Goal: Transaction & Acquisition: Obtain resource

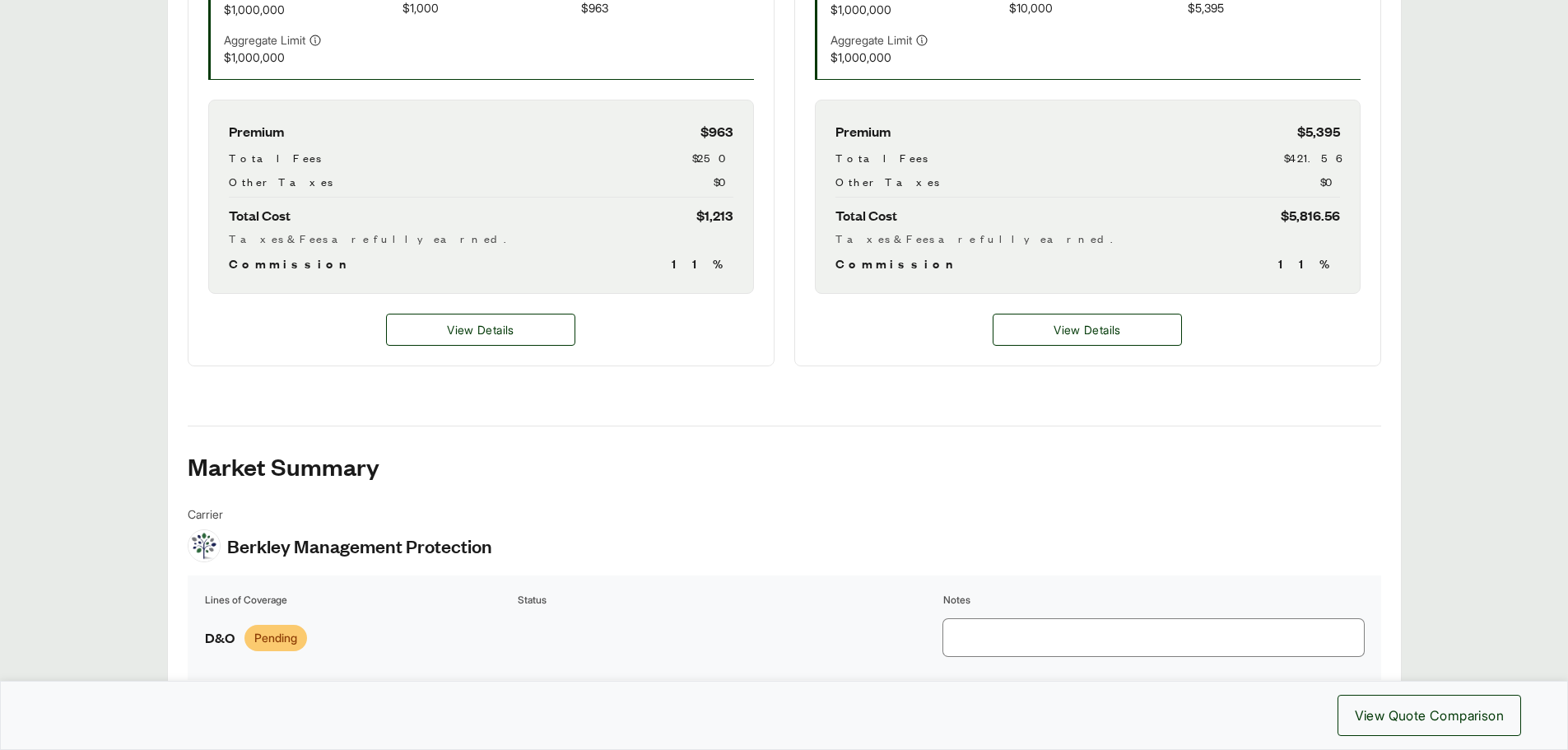
scroll to position [741, 0]
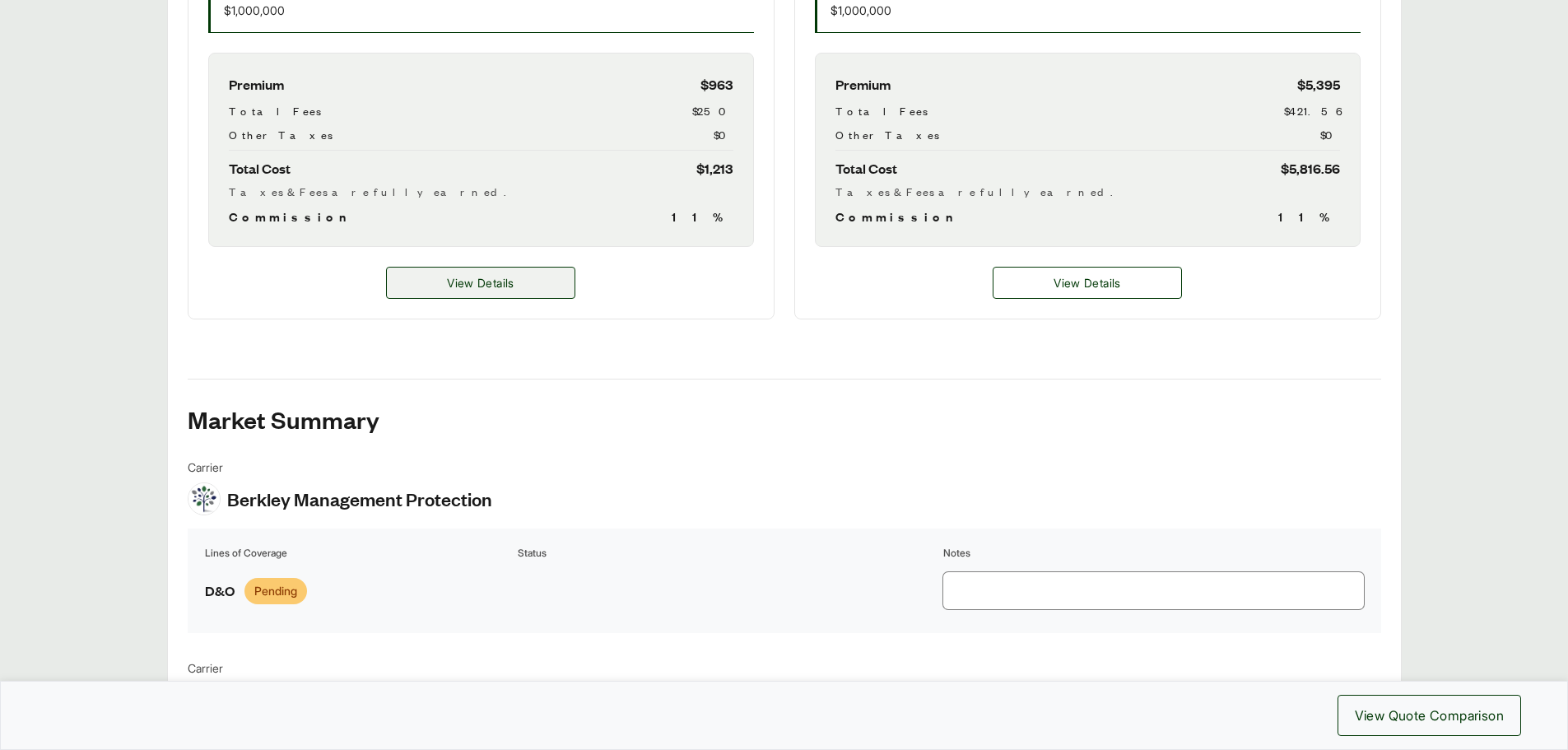
click at [465, 279] on span "View Details" at bounding box center [480, 282] width 66 height 17
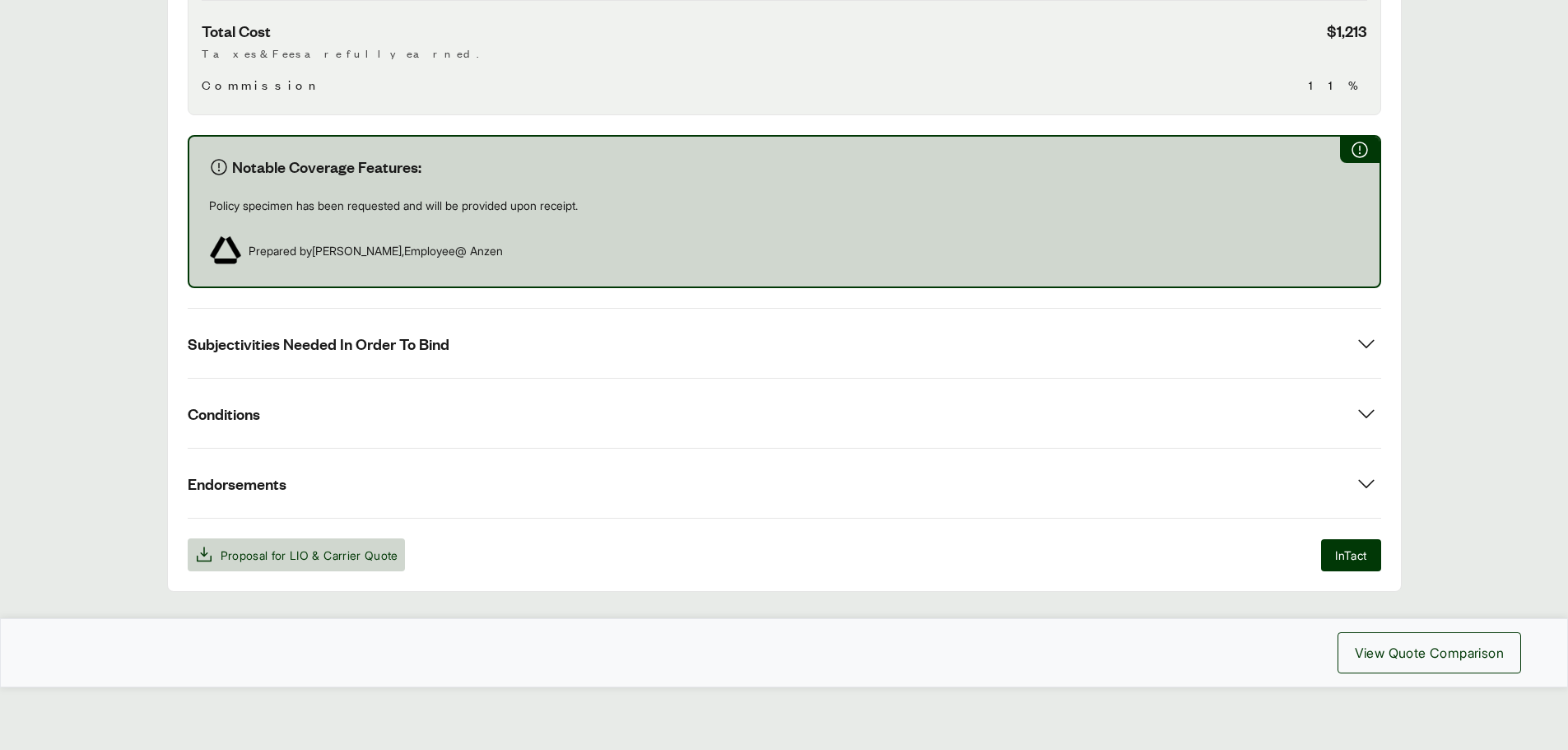
scroll to position [833, 0]
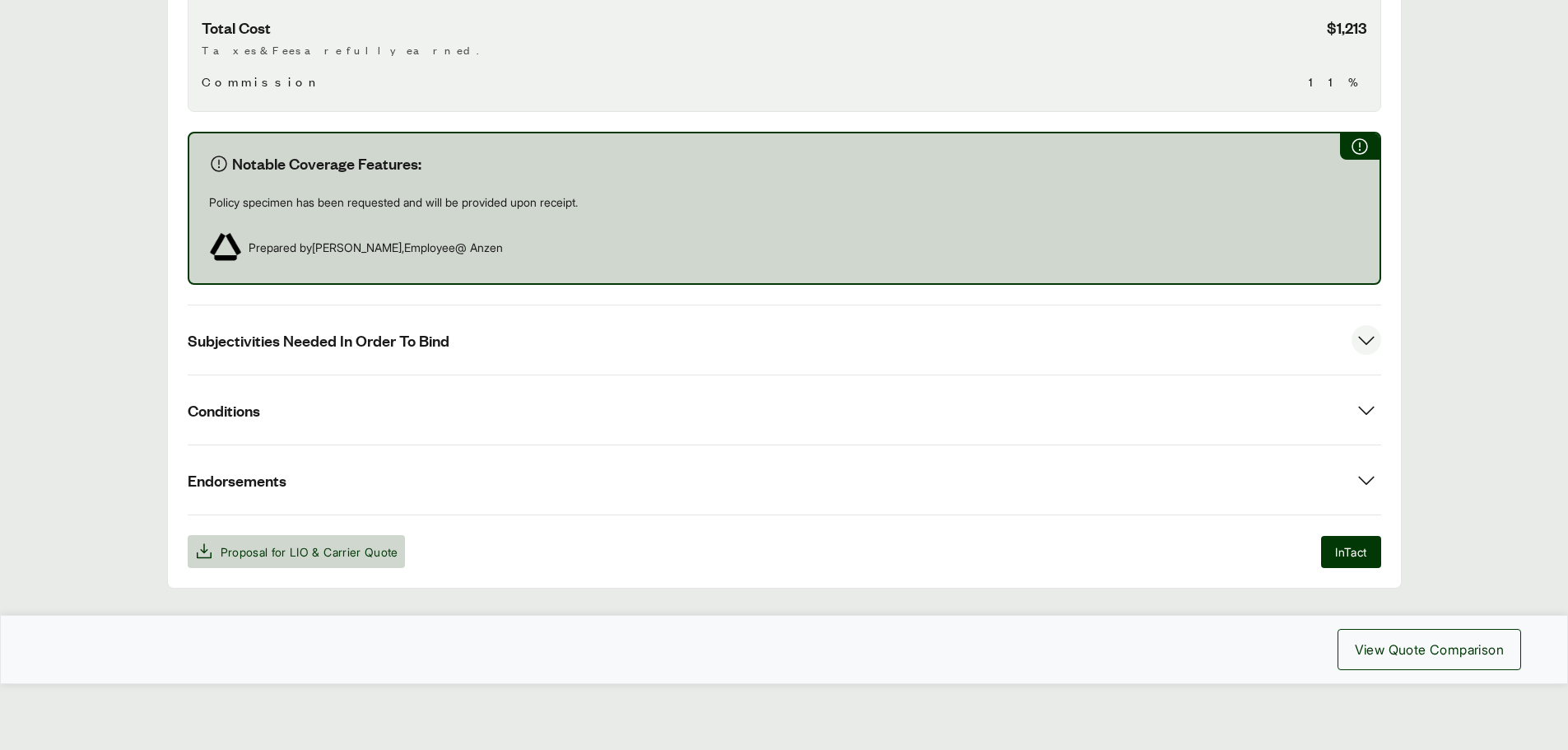
click at [1370, 339] on icon at bounding box center [1367, 340] width 30 height 30
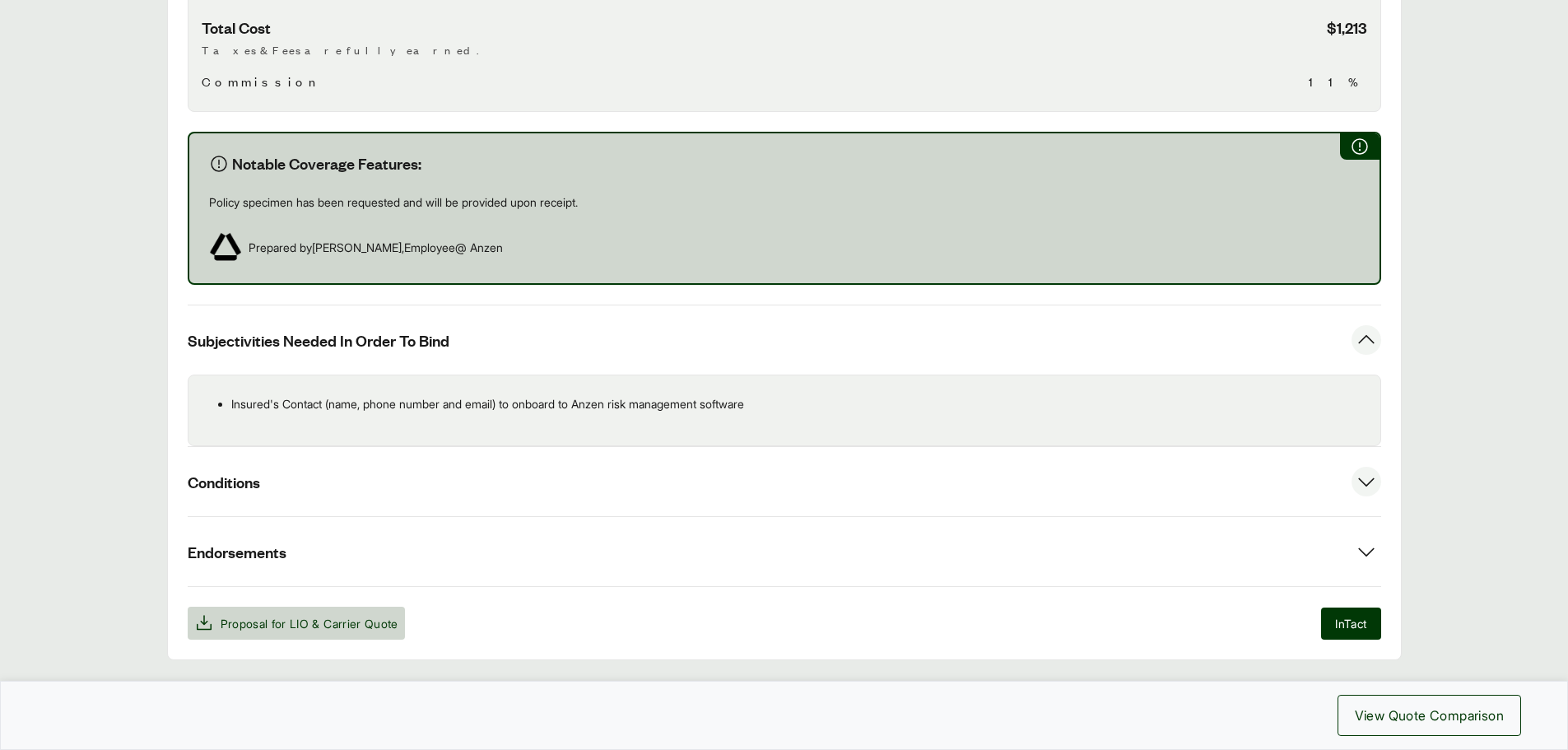
click at [1368, 479] on icon at bounding box center [1367, 482] width 30 height 30
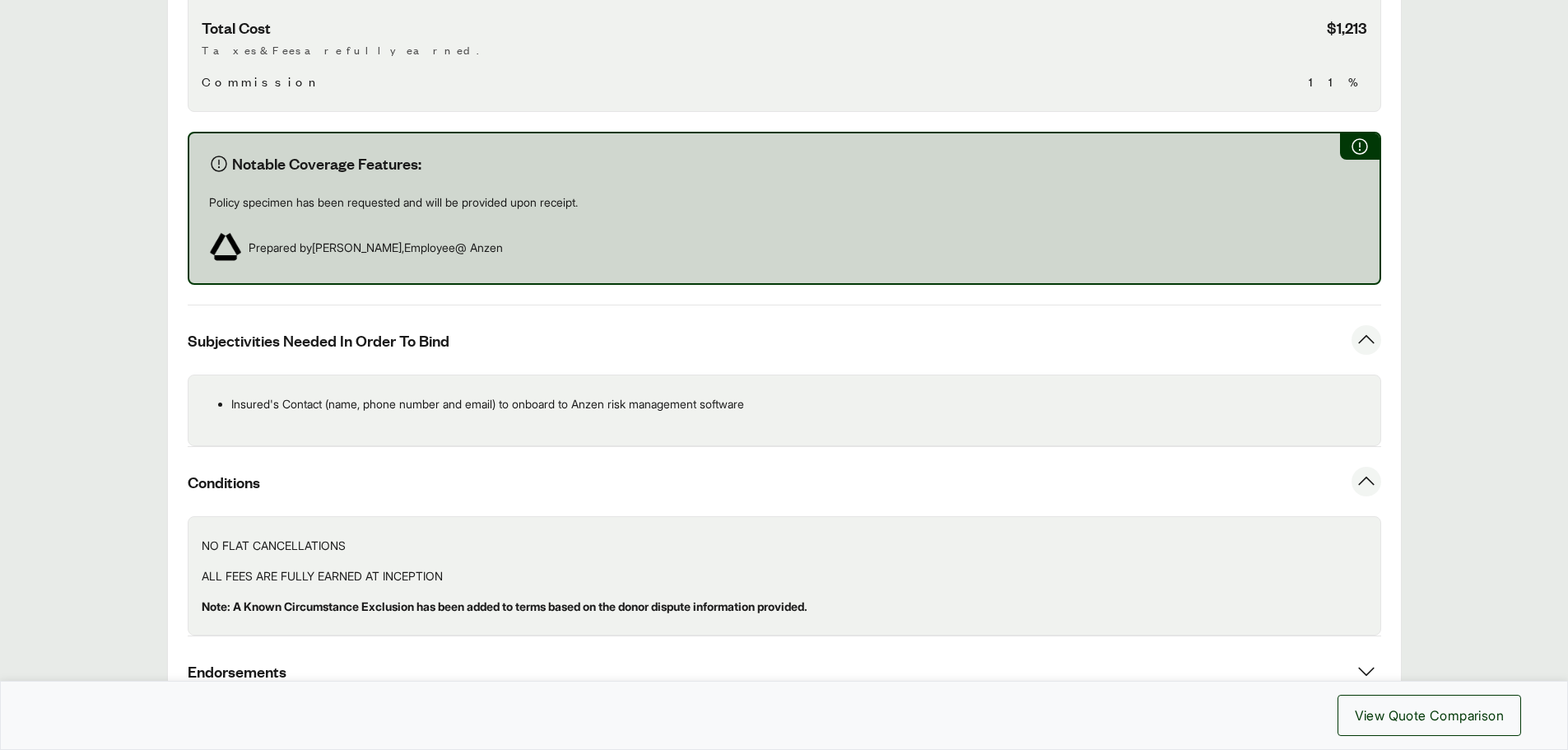
scroll to position [999, 0]
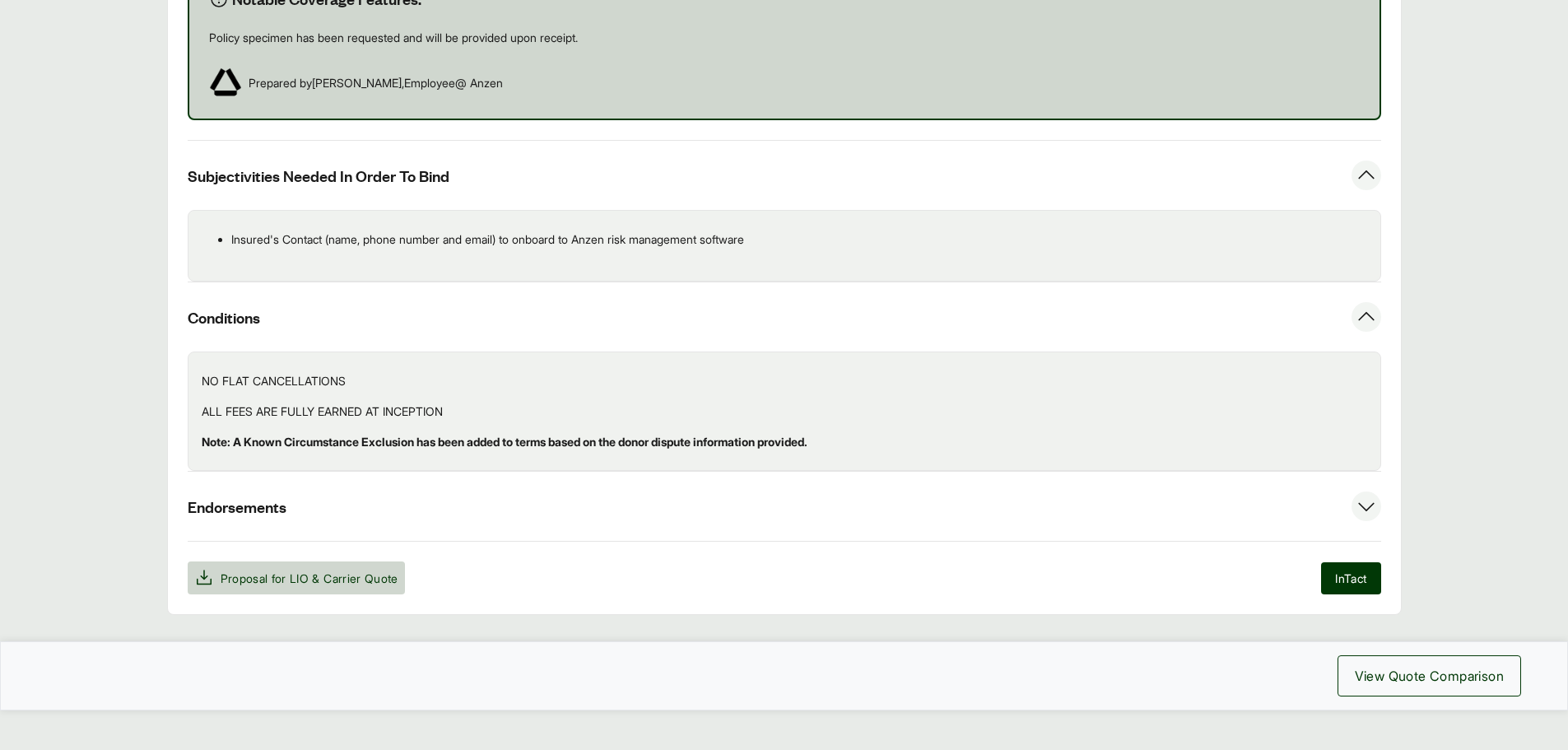
click at [1364, 498] on icon at bounding box center [1367, 506] width 30 height 30
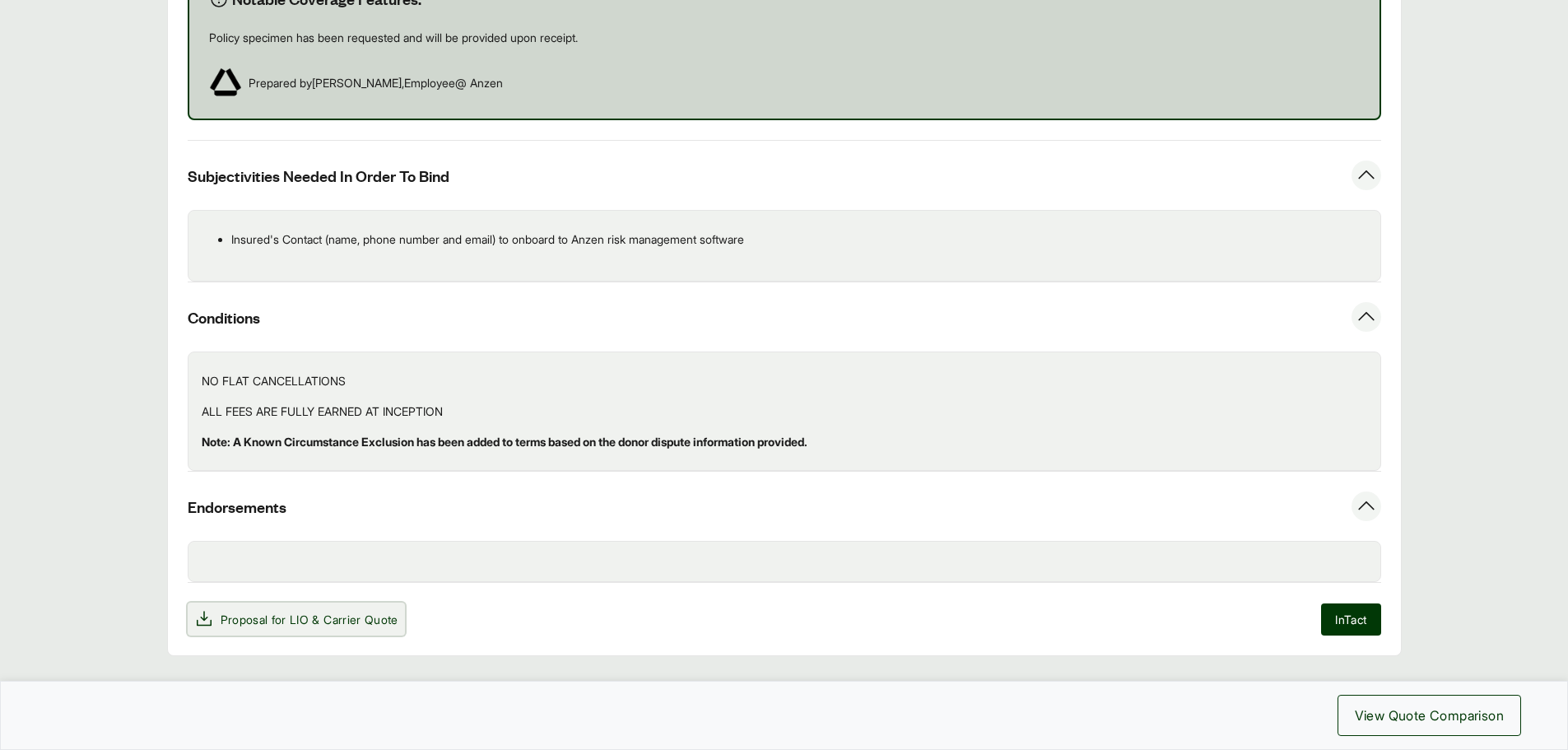
click at [302, 617] on span "LIO" at bounding box center [298, 619] width 19 height 14
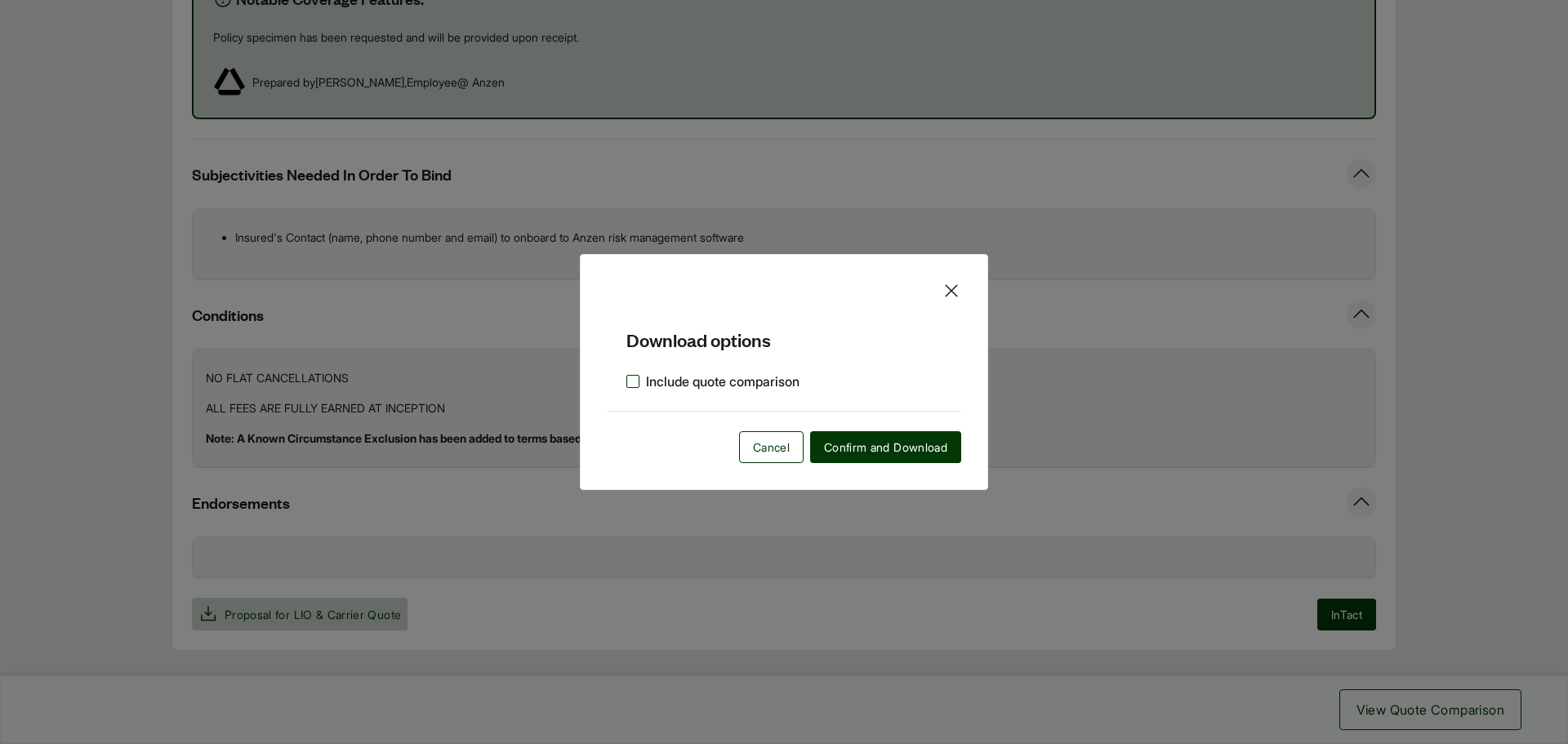
click at [628, 377] on label "Include quote comparison" at bounding box center [713, 381] width 173 height 20
click at [860, 448] on span "Confirm and Download" at bounding box center [885, 446] width 123 height 17
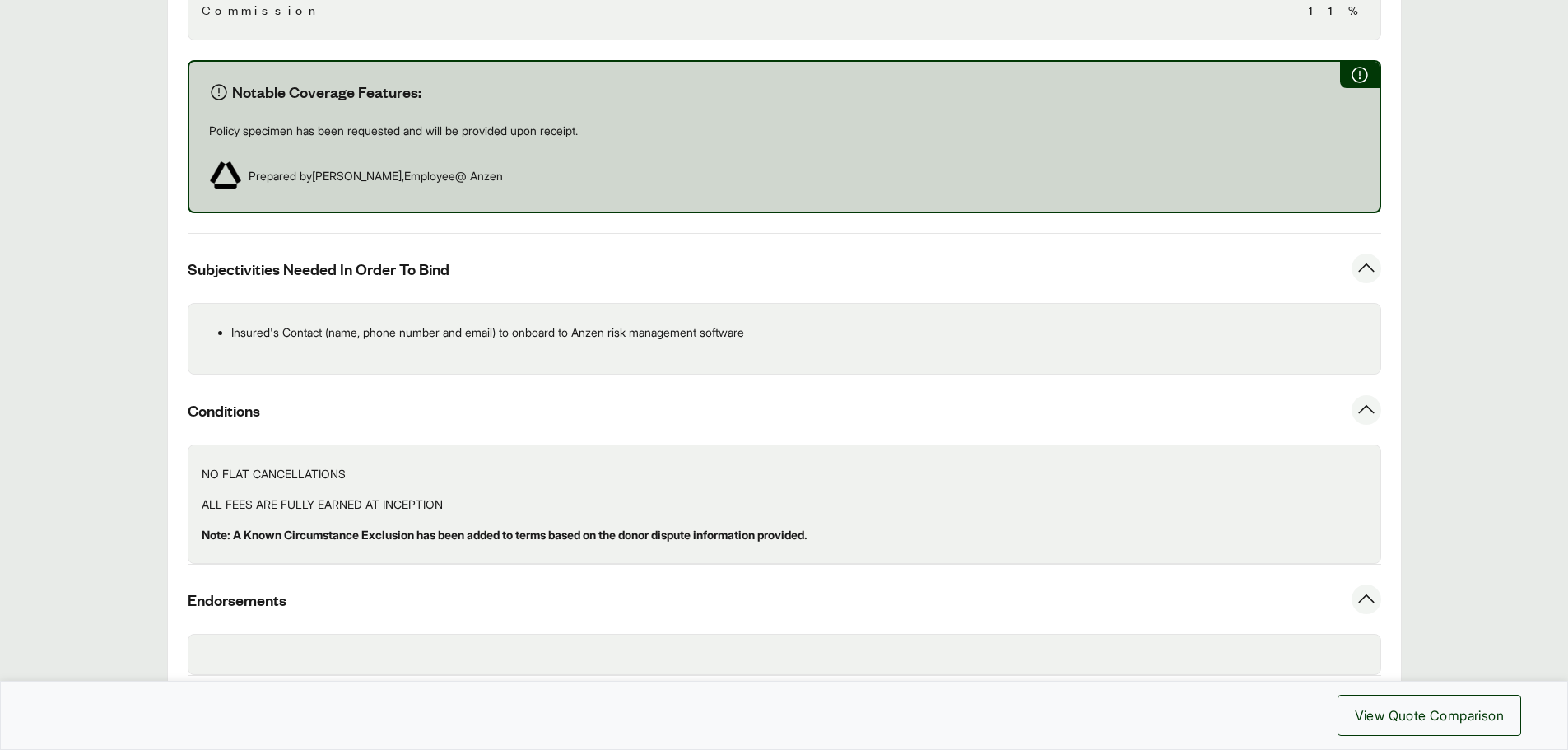
scroll to position [1066, 0]
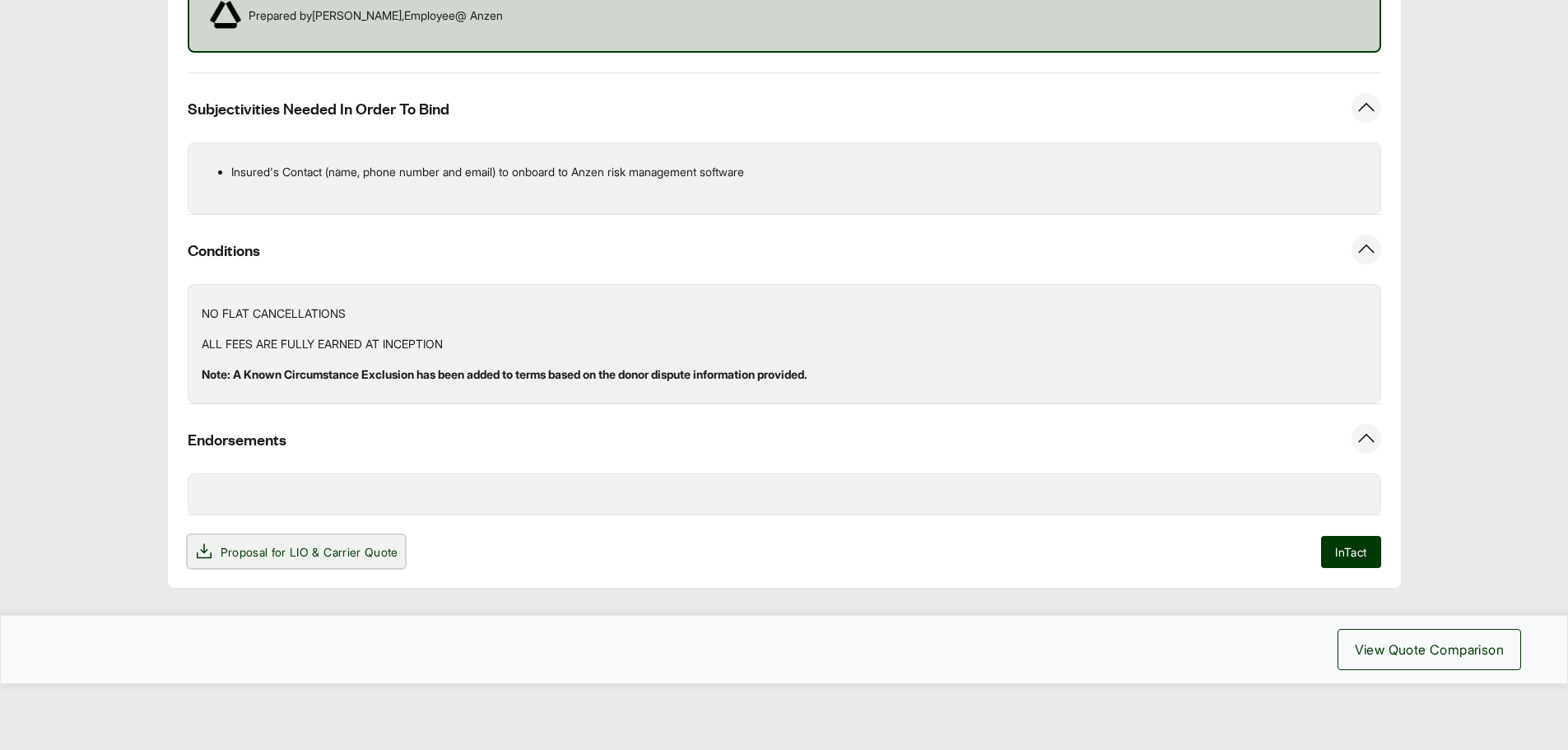
click at [251, 556] on span "Proposal for LIO & Carrier Quote" at bounding box center [309, 551] width 177 height 17
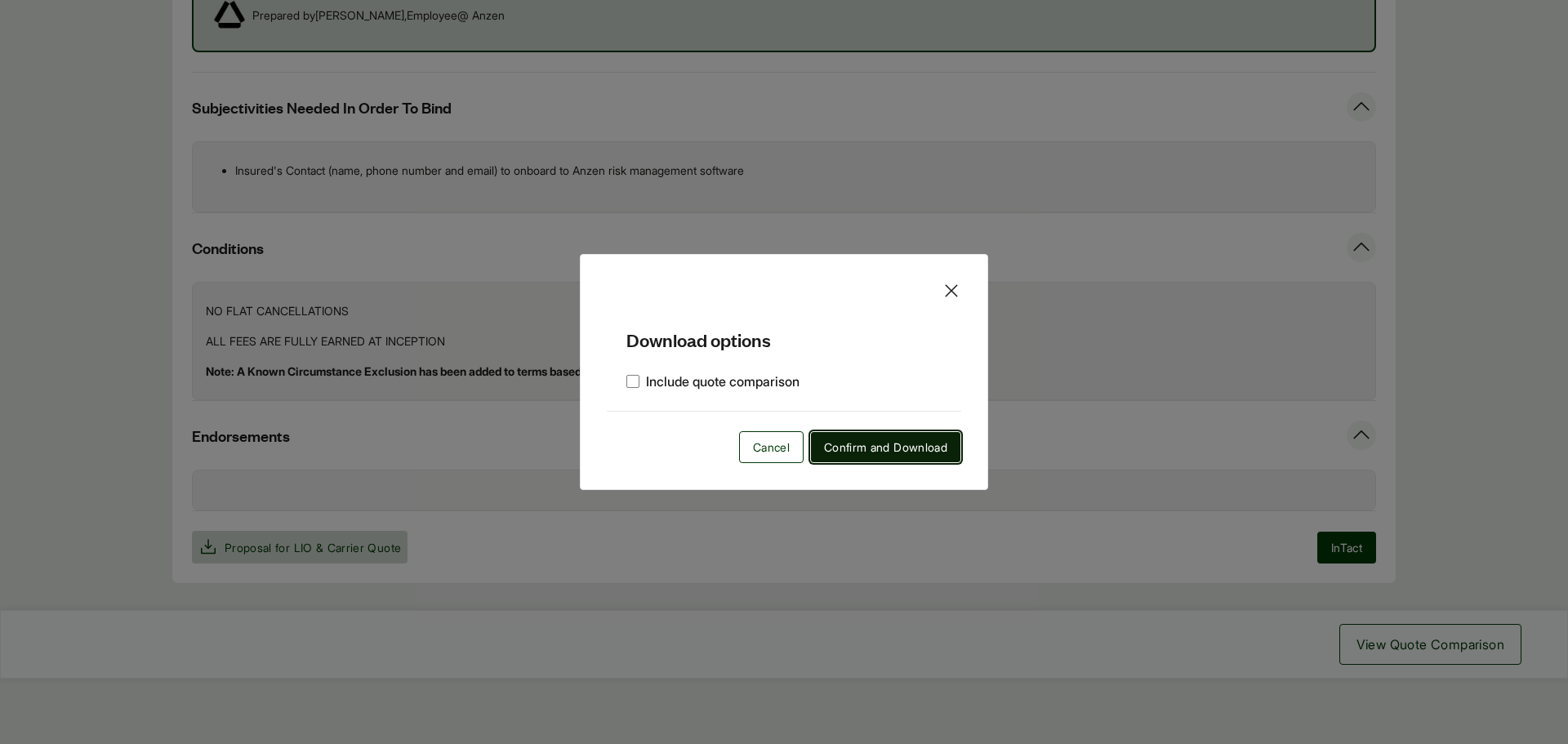
click at [857, 447] on span "Confirm and Download" at bounding box center [885, 446] width 123 height 17
